Goal: Check status: Check status

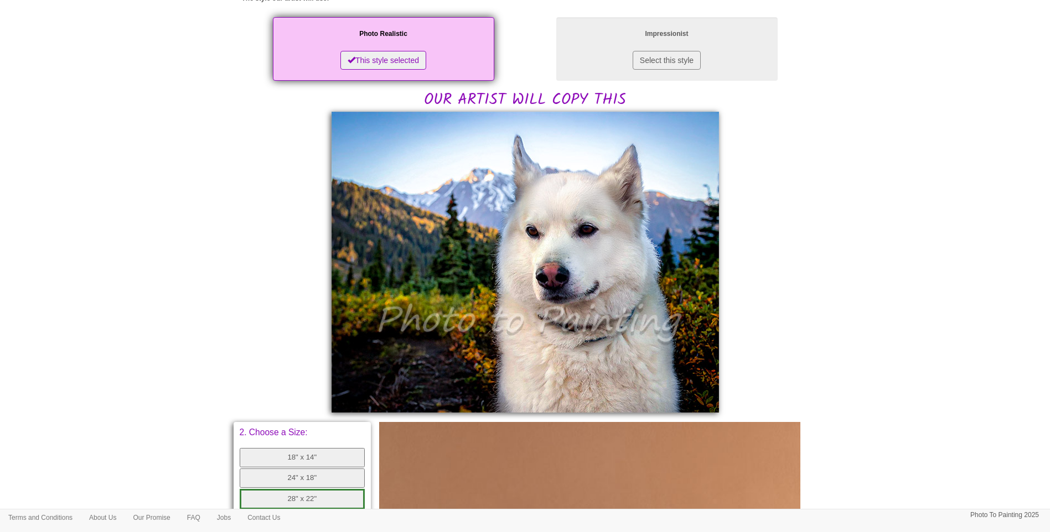
scroll to position [184, 0]
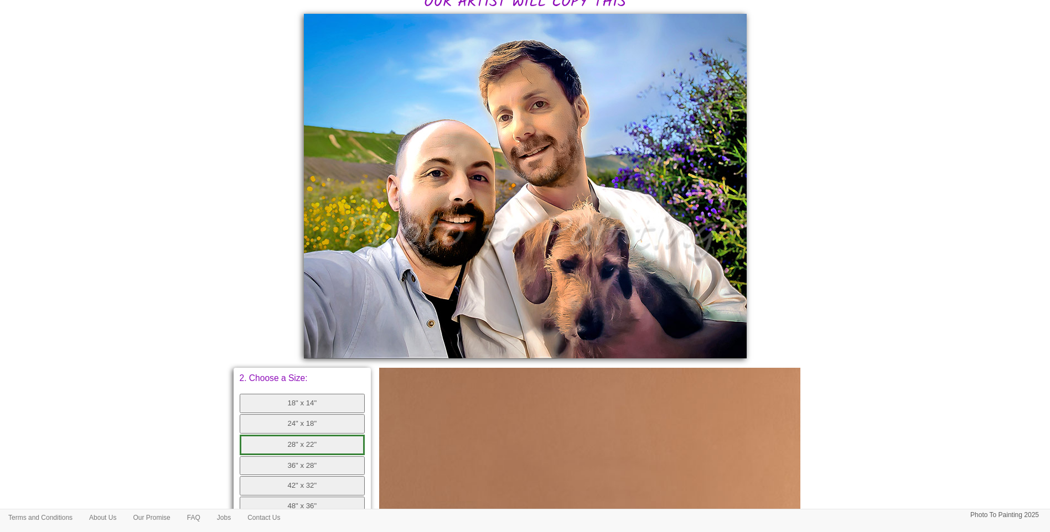
scroll to position [220, 0]
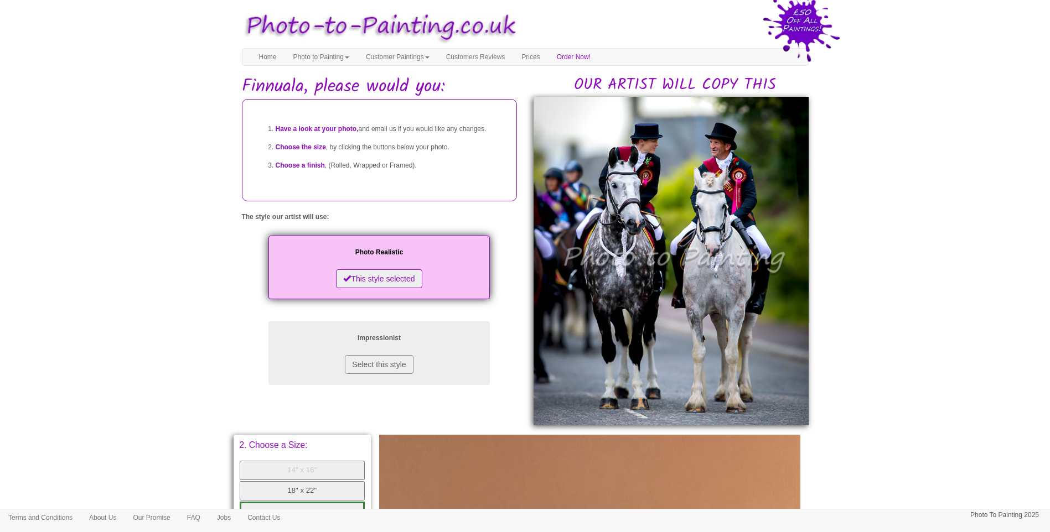
click at [994, 367] on body "Toggle navigation Menu Home Photo to Painting Photo to Painting Introduction Ho…" at bounding box center [525, 456] width 1050 height 901
click at [101, 314] on body "Toggle navigation Menu Home Photo to Painting Photo to Painting Introduction Ho…" at bounding box center [525, 456] width 1050 height 901
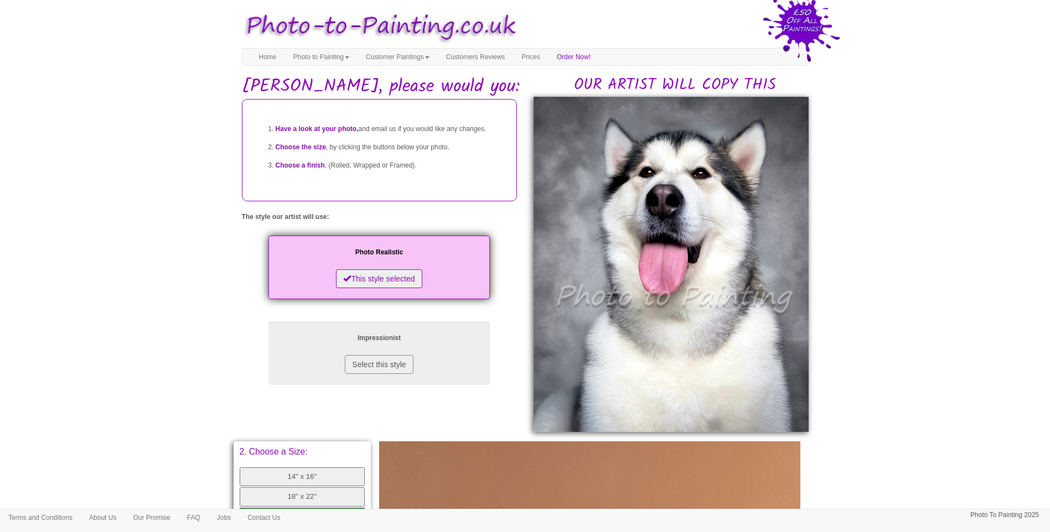
drag, startPoint x: 996, startPoint y: 351, endPoint x: 904, endPoint y: 353, distance: 92.4
click at [996, 351] on body "Toggle navigation Menu Home Photo to Painting Photo to Painting Introduction Ho…" at bounding box center [525, 460] width 1050 height 908
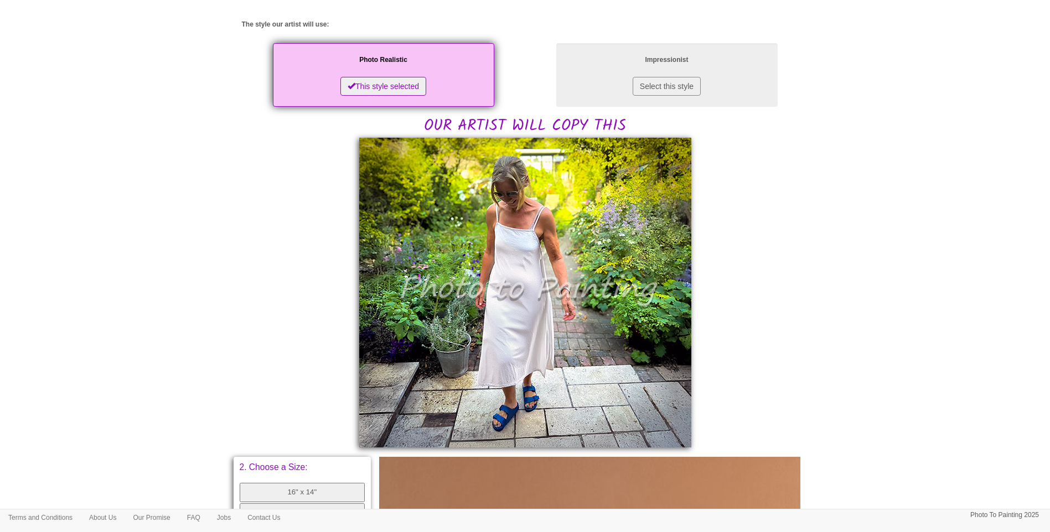
scroll to position [277, 0]
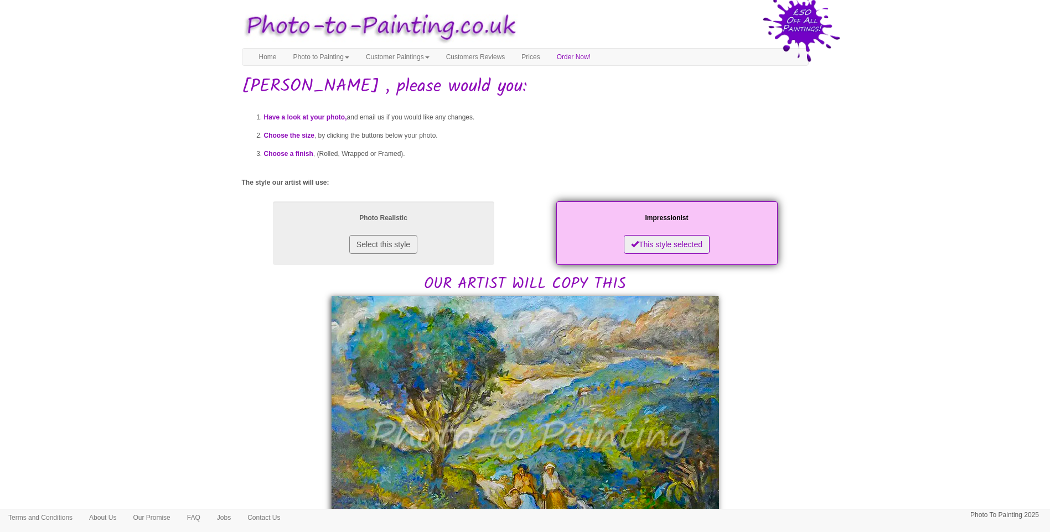
click at [839, 397] on body "Toggle navigation Menu Home Photo to Painting Photo to Painting Introduction Ho…" at bounding box center [525, 537] width 1050 height 1062
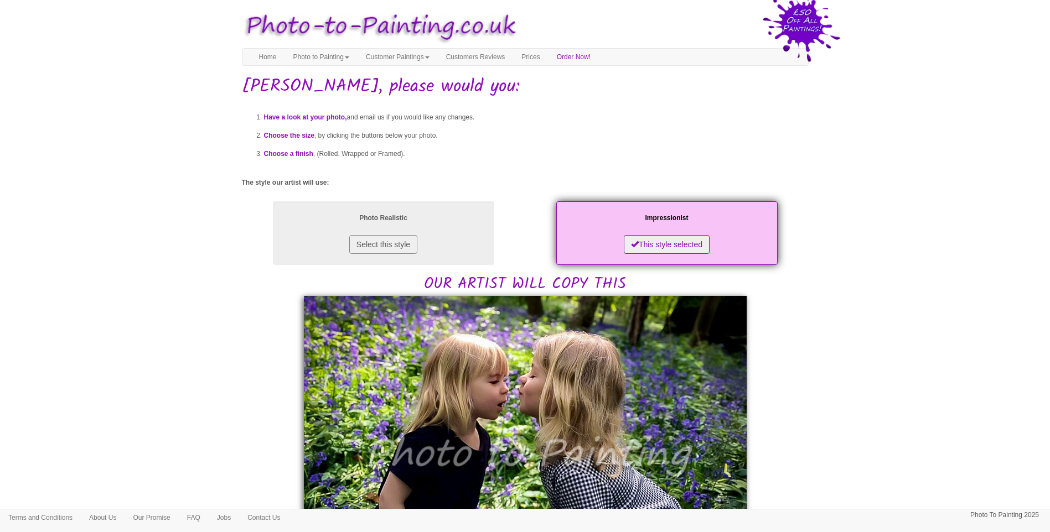
click at [872, 341] on body "Toggle navigation Menu Home Photo to Painting Photo to Painting Introduction Ho…" at bounding box center [525, 537] width 1050 height 1062
